Goal: Task Accomplishment & Management: Use online tool/utility

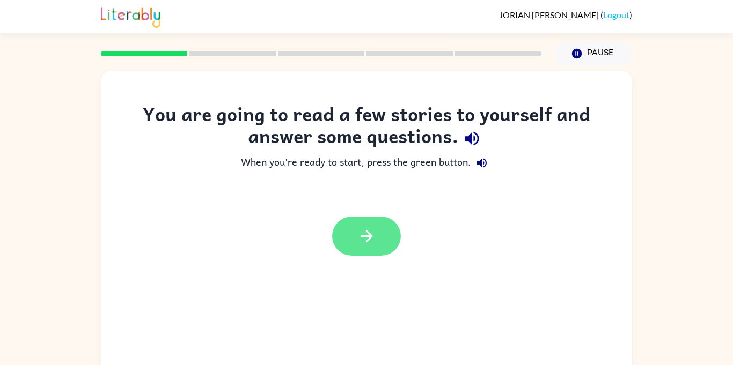
click at [373, 248] on button "button" at bounding box center [366, 236] width 69 height 39
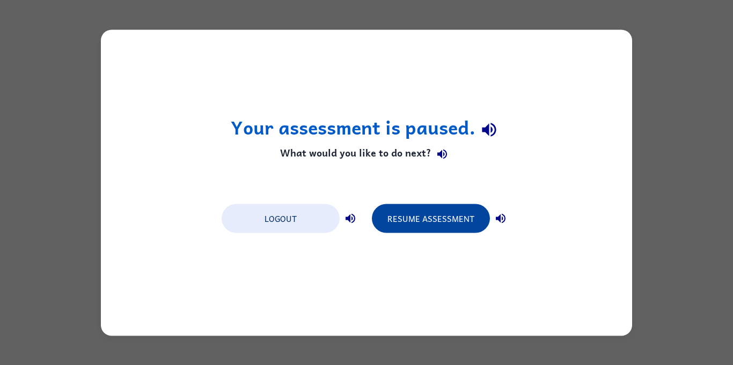
click at [457, 219] on button "Resume Assessment" at bounding box center [431, 218] width 118 height 29
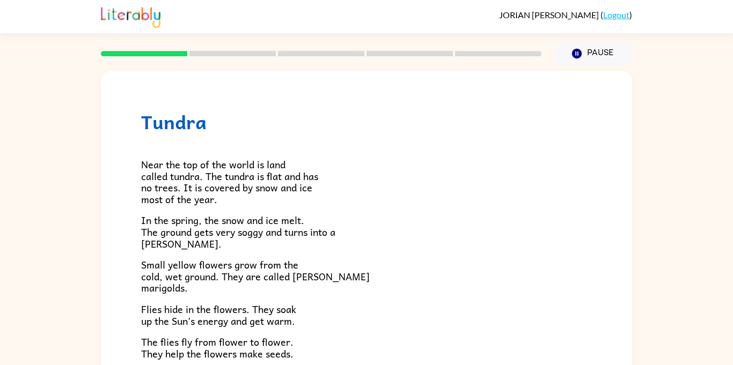
click at [702, 12] on div "JORIAN CLEMONS ( Logout )" at bounding box center [366, 16] width 733 height 33
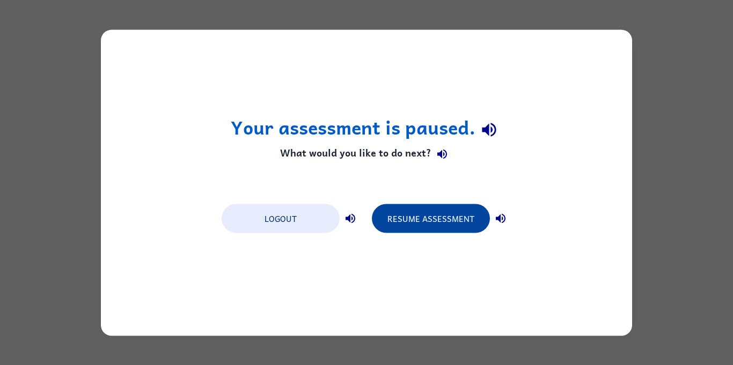
click at [432, 217] on button "Resume Assessment" at bounding box center [431, 218] width 118 height 29
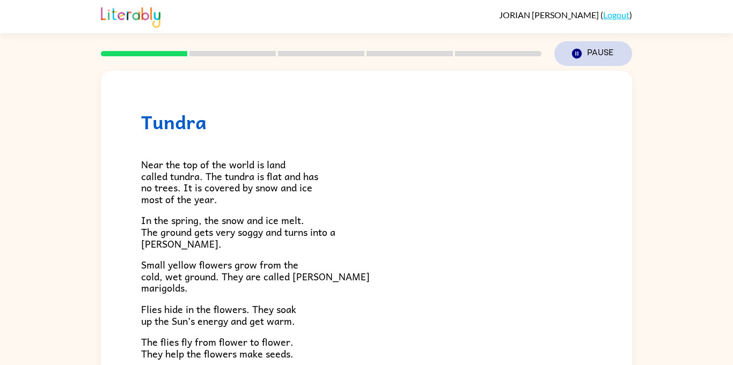
click at [599, 60] on button "Pause Pause" at bounding box center [593, 53] width 78 height 25
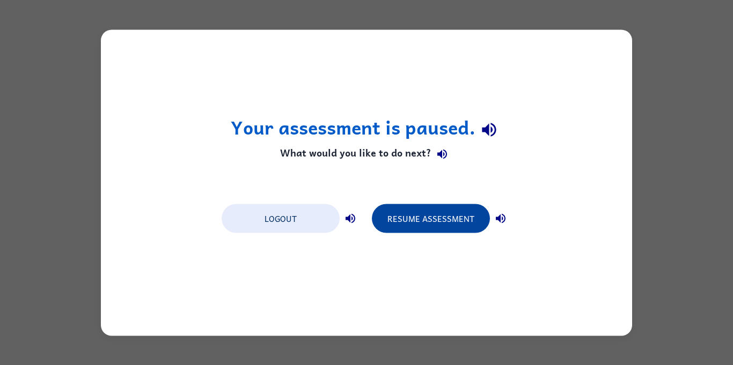
click at [438, 224] on button "Resume Assessment" at bounding box center [431, 218] width 118 height 29
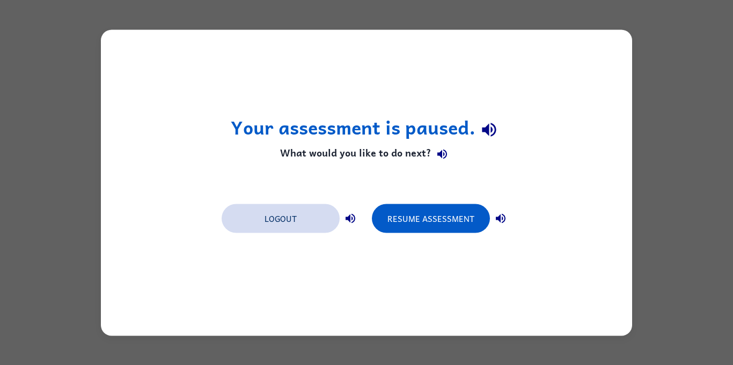
click at [291, 226] on button "Logout" at bounding box center [281, 218] width 118 height 29
